Goal: Check status

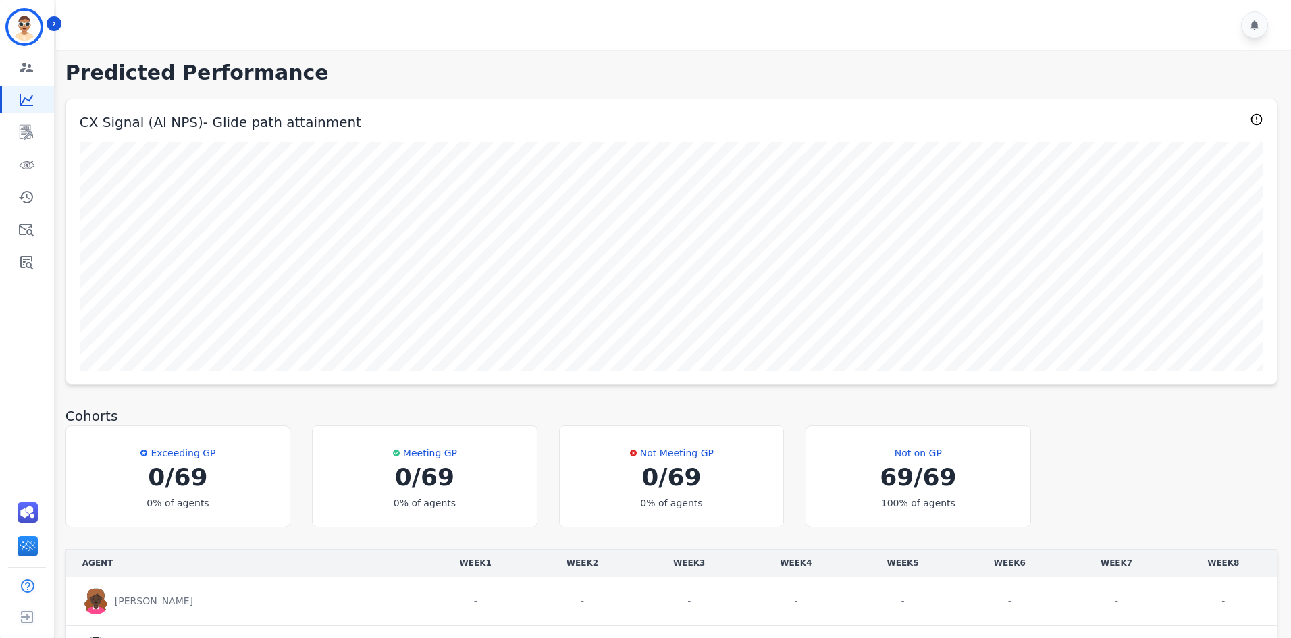
scroll to position [2026, 0]
click at [849, 603] on td "-" at bounding box center [902, 596] width 107 height 49
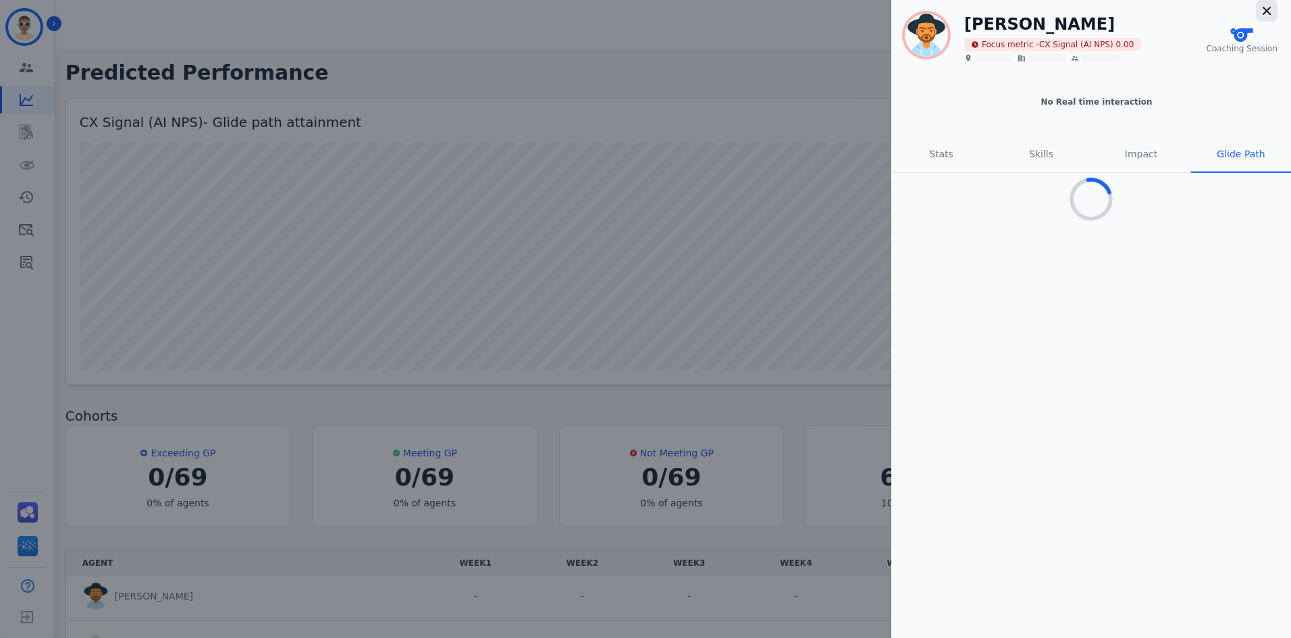
click at [1266, 13] on icon "button" at bounding box center [1267, 11] width 14 height 14
